Goal: Transaction & Acquisition: Purchase product/service

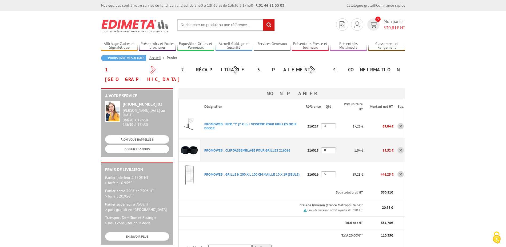
drag, startPoint x: 331, startPoint y: 116, endPoint x: 258, endPoint y: 110, distance: 73.6
click at [257, 104] on tbody "Désignation Référence Qté Prix unitaire HT Montant net HT Sup. PROMOWEB : PIED …" at bounding box center [292, 184] width 227 height 170
click at [331, 123] on input "20" at bounding box center [329, 126] width 14 height 6
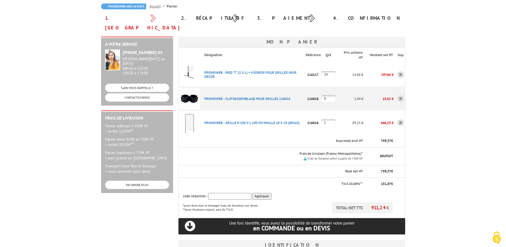
scroll to position [27, 0]
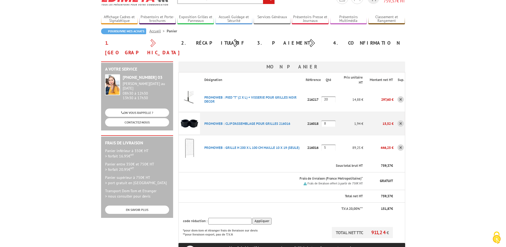
drag, startPoint x: 323, startPoint y: 88, endPoint x: 294, endPoint y: 83, distance: 29.9
click at [300, 87] on tr "PROMOWEB : PIED "T" (2 X L) + VISSERIE POUR GRILLES NOIR DECOR Code promo non a…" at bounding box center [292, 99] width 227 height 24
click at [421, 168] on body "Nos équipes sont à votre service du [DATE] au [DATE] de 8h30 à 12h30 et de 13h3…" at bounding box center [253, 228] width 506 height 511
click at [331, 96] on input "18" at bounding box center [329, 99] width 14 height 6
drag, startPoint x: 330, startPoint y: 136, endPoint x: 287, endPoint y: 130, distance: 43.4
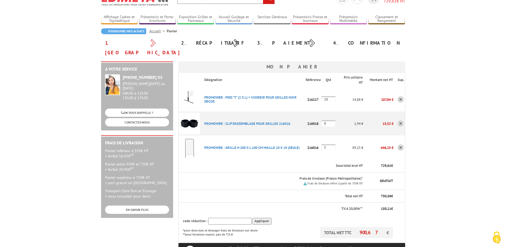
click at [280, 125] on tbody "Désignation Référence Qté Prix unitaire HT Montant net HT Sup. PROMOWEB : PIED …" at bounding box center [292, 157] width 227 height 170
click at [326, 96] on input "18" at bounding box center [329, 99] width 14 height 6
drag, startPoint x: 331, startPoint y: 89, endPoint x: 290, endPoint y: 87, distance: 41.1
click at [283, 87] on tr "PROMOWEB : PIED "T" (2 X L) + VISSERIE POUR GRILLES NOIR DECOR Code promo non a…" at bounding box center [292, 99] width 227 height 24
type input "8"
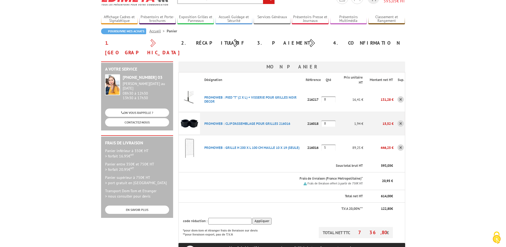
drag, startPoint x: 331, startPoint y: 88, endPoint x: 351, endPoint y: 90, distance: 19.3
click at [298, 87] on tr "PROMOWEB : PIED "T" (2 X L) + VISSERIE POUR GRILLES NOIR DECOR Code promo non a…" at bounding box center [292, 99] width 227 height 24
drag, startPoint x: 331, startPoint y: 138, endPoint x: 318, endPoint y: 134, distance: 13.1
click at [292, 135] on tr "PROMOWEB : GRILLE H 200 X L 100 CM MAILLE 10 X 19 (SEULE) Code promo non activa…" at bounding box center [292, 147] width 227 height 24
type input "18"
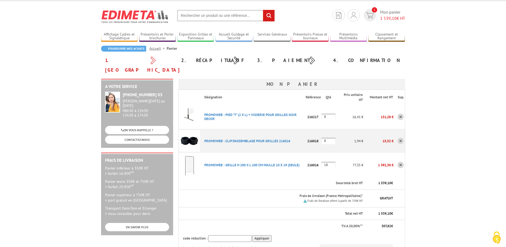
scroll to position [0, 0]
